Goal: Transaction & Acquisition: Purchase product/service

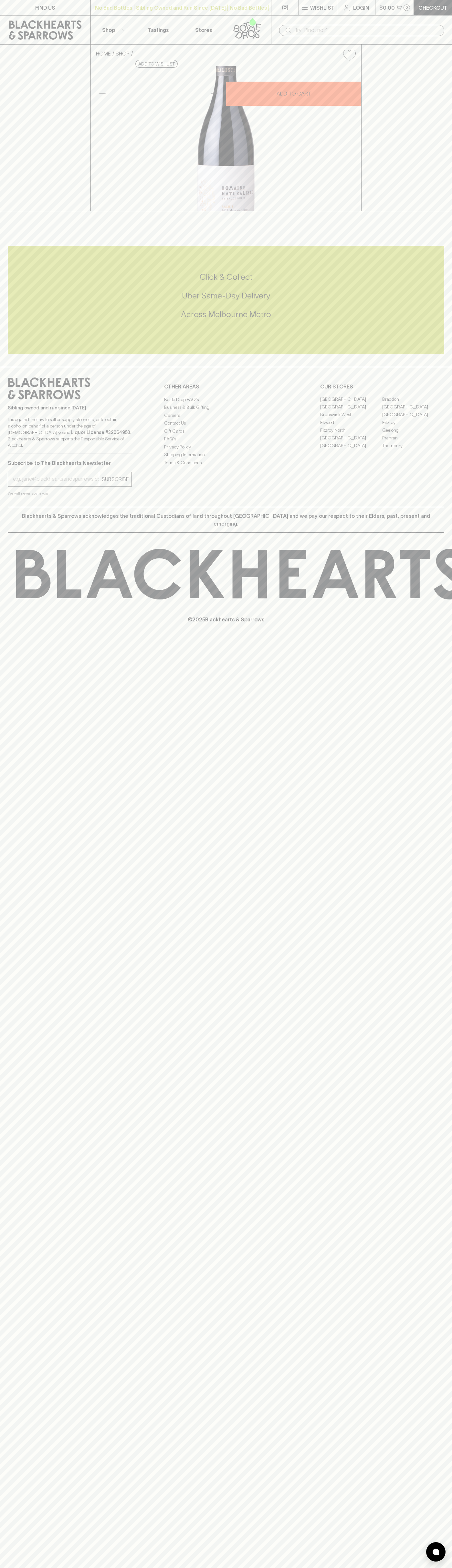
click at [24, 28] on icon at bounding box center [45, 30] width 81 height 19
click at [380, 1567] on html "FIND US | No Bad Bottles | Sibling Owned and Run Since 2006 | No Bad Bottles | …" at bounding box center [226, 784] width 452 height 1568
